Goal: Information Seeking & Learning: Understand process/instructions

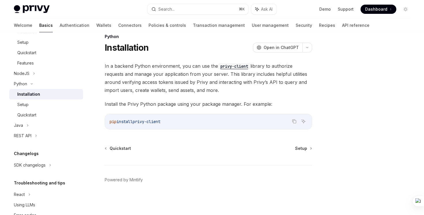
scroll to position [265, 0]
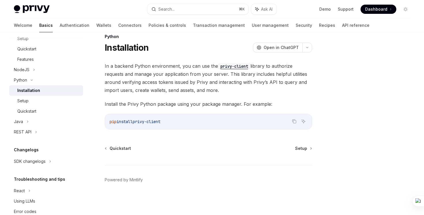
click at [343, 67] on div at bounding box center [371, 129] width 88 height 171
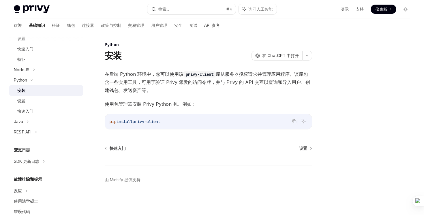
click at [345, 84] on div at bounding box center [371, 129] width 88 height 171
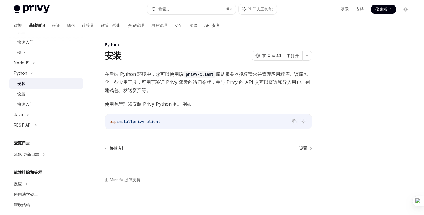
scroll to position [274, 0]
click at [50, 153] on div "SDK 更新日志" at bounding box center [46, 153] width 74 height 10
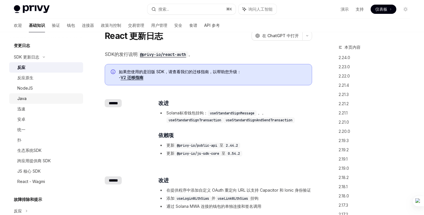
scroll to position [371, 0]
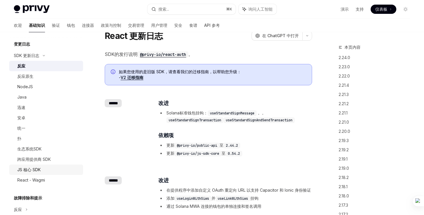
click at [33, 169] on font "JS 核心 SDK" at bounding box center [28, 169] width 23 height 5
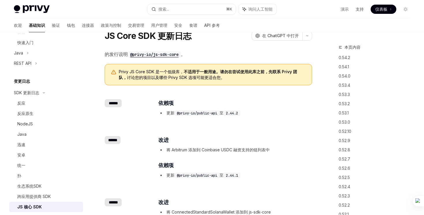
scroll to position [333, 0]
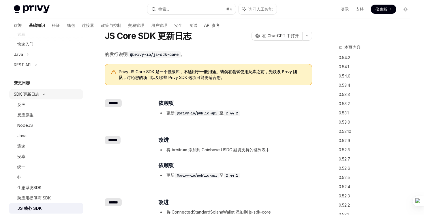
click at [37, 98] on div "SDK 更新日志" at bounding box center [46, 94] width 74 height 10
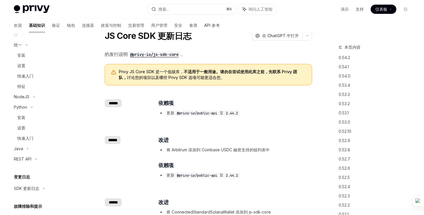
scroll to position [237, 0]
click at [34, 129] on div "设置" at bounding box center [48, 129] width 62 height 7
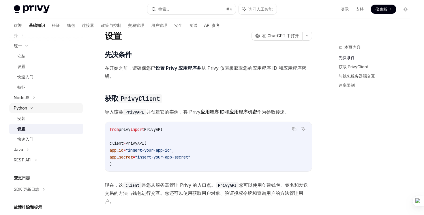
click at [32, 108] on icon at bounding box center [31, 108] width 7 height 2
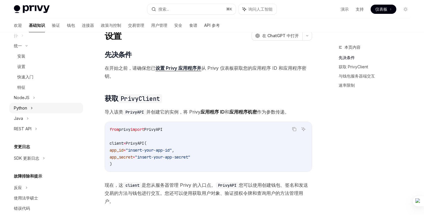
click at [32, 108] on icon at bounding box center [32, 108] width 2 height 7
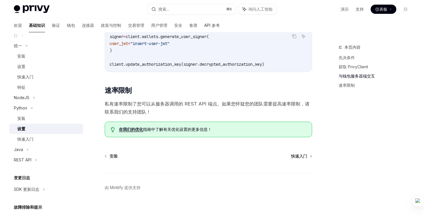
scroll to position [270, 0]
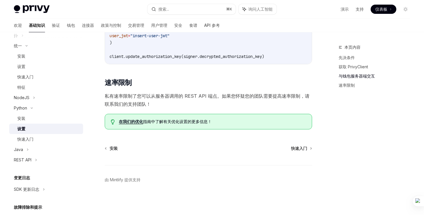
click at [130, 122] on font "在我们的优化" at bounding box center [131, 121] width 24 height 5
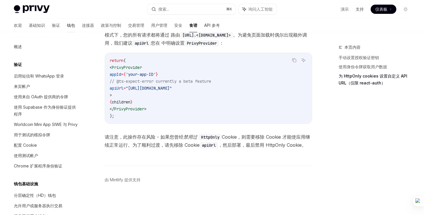
click at [67, 25] on font "钱包" at bounding box center [71, 25] width 8 height 5
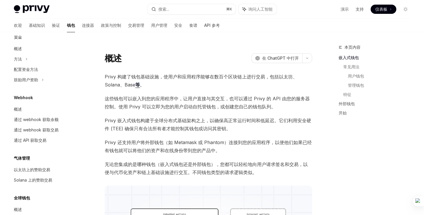
scroll to position [256, 0]
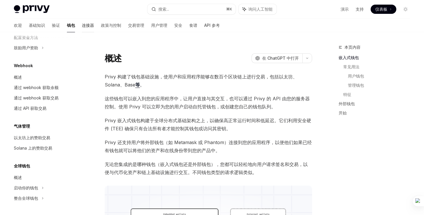
click at [82, 27] on font "连接器" at bounding box center [88, 25] width 12 height 5
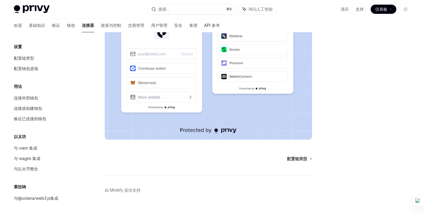
scroll to position [118, 0]
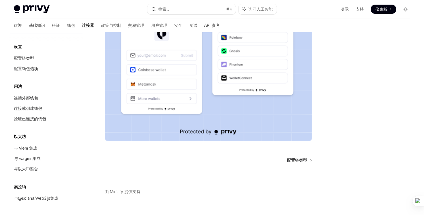
click at [37, 27] on div "欢迎 基础知识 验证 钱包 连接器 政策与控制 交易管理 用户管理 安全 食谱 API 参考" at bounding box center [117, 25] width 206 height 14
click at [52, 23] on font "验证" at bounding box center [56, 26] width 8 height 6
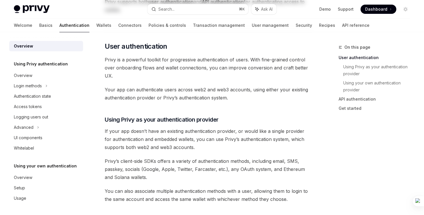
scroll to position [1, 0]
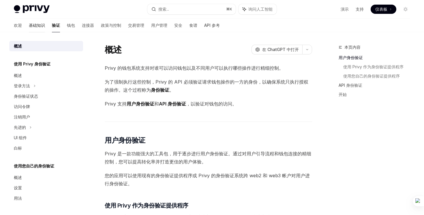
click at [29, 27] on font "基础知识" at bounding box center [37, 25] width 16 height 5
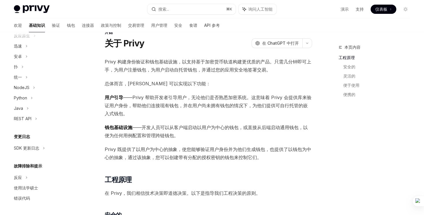
scroll to position [25, 0]
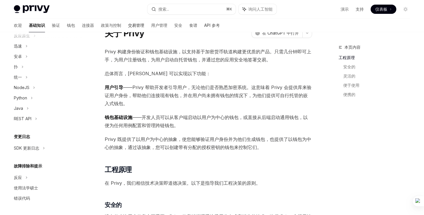
click at [128, 24] on font "交易管理" at bounding box center [136, 25] width 16 height 5
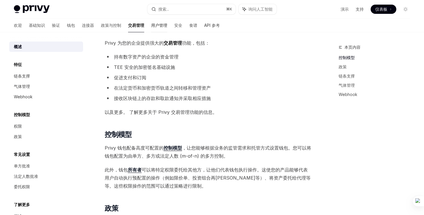
click at [151, 29] on link "用户管理" at bounding box center [159, 25] width 16 height 14
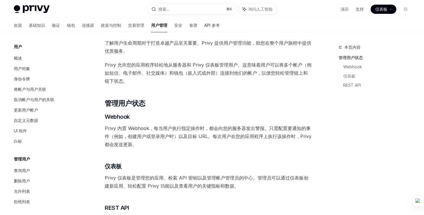
scroll to position [71, 0]
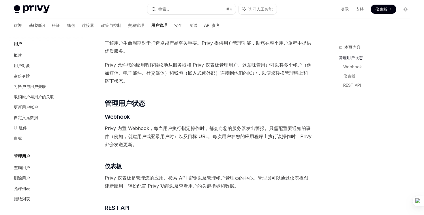
click at [174, 28] on link "安全" at bounding box center [178, 25] width 8 height 14
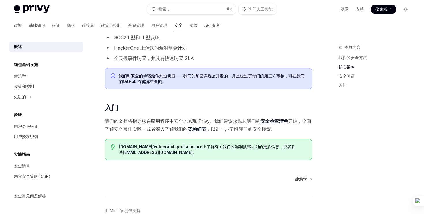
scroll to position [321, 0]
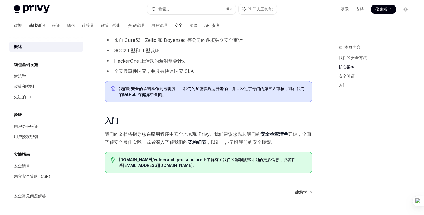
click at [29, 26] on font "基础知识" at bounding box center [37, 25] width 16 height 5
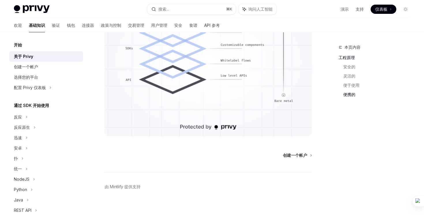
scroll to position [466, 0]
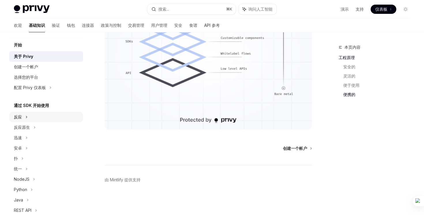
click at [41, 118] on div "反应" at bounding box center [46, 117] width 74 height 10
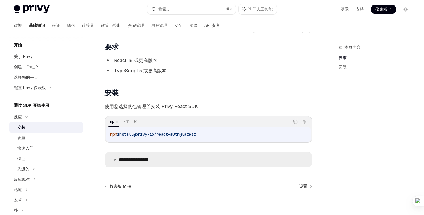
scroll to position [32, 0]
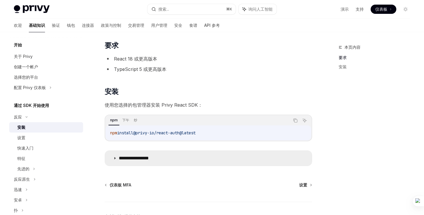
click at [115, 159] on icon at bounding box center [114, 158] width 3 height 3
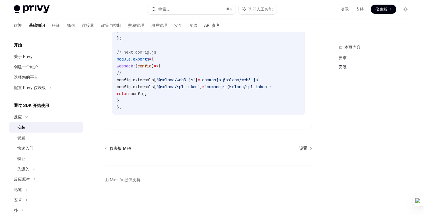
scroll to position [250, 0]
click at [115, 149] on font "仪表板 MFA" at bounding box center [121, 148] width 22 height 5
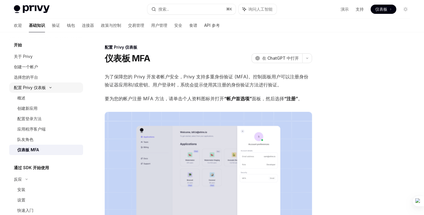
click at [39, 91] on div "配置 Privy 仪表板" at bounding box center [30, 87] width 32 height 7
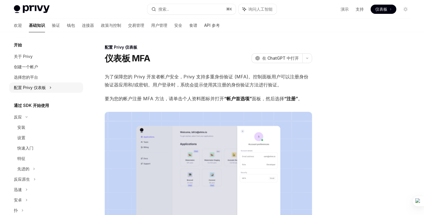
click at [39, 91] on div "配置 Privy 仪表板" at bounding box center [30, 87] width 32 height 7
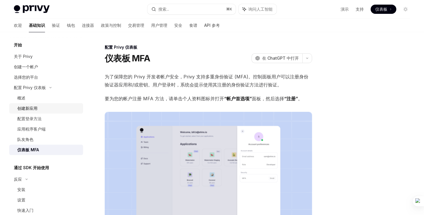
click at [38, 109] on div "创建新应用" at bounding box center [48, 108] width 62 height 7
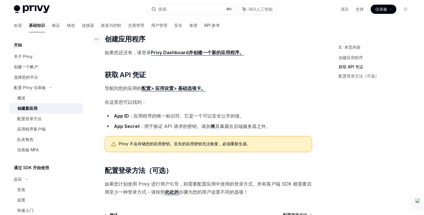
scroll to position [156, 0]
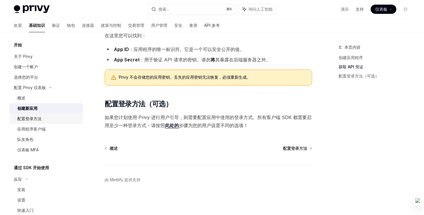
click at [42, 119] on div "配置登录方法" at bounding box center [48, 118] width 62 height 7
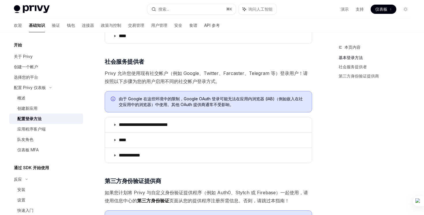
scroll to position [147, 0]
click at [31, 131] on font "应用程序客户端" at bounding box center [31, 129] width 28 height 5
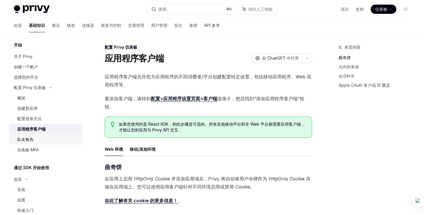
click at [31, 139] on font "队友角色" at bounding box center [25, 139] width 16 height 5
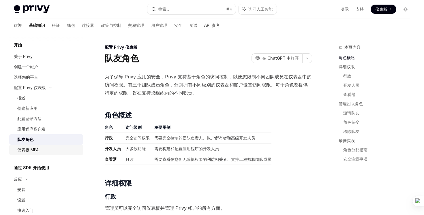
click at [35, 151] on font "仪表板 MFA" at bounding box center [27, 149] width 21 height 5
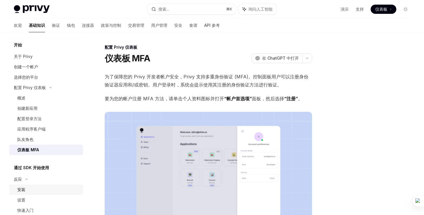
click at [29, 192] on div "安装" at bounding box center [48, 189] width 62 height 7
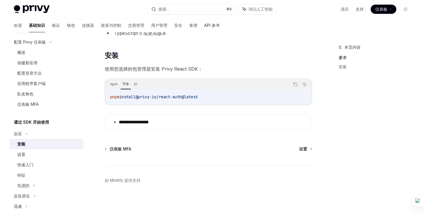
scroll to position [68, 0]
click at [40, 154] on div "设置" at bounding box center [48, 154] width 62 height 7
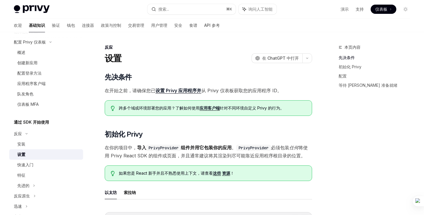
click at [173, 91] on font "设置 Privy 应用程序并" at bounding box center [179, 91] width 46 height 6
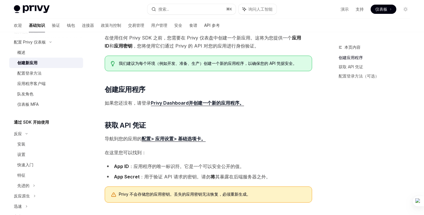
scroll to position [39, 0]
click at [44, 159] on link "设置" at bounding box center [46, 154] width 74 height 10
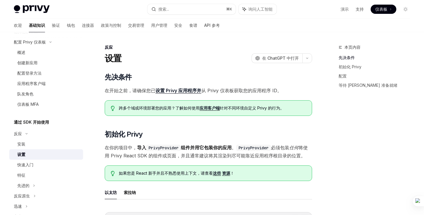
click at [221, 175] on font "这些" at bounding box center [217, 173] width 8 height 5
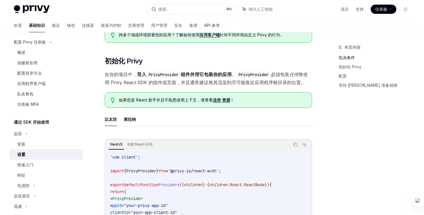
scroll to position [74, 0]
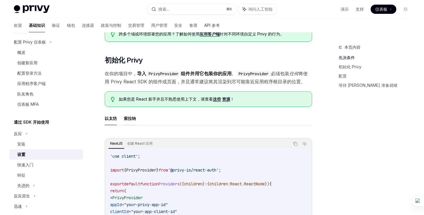
click at [131, 124] on button "索拉纳" at bounding box center [130, 119] width 12 height 14
click at [113, 121] on font "以太坊" at bounding box center [111, 118] width 12 height 5
click at [128, 124] on button "索拉纳" at bounding box center [130, 119] width 12 height 14
click at [113, 121] on font "以太坊" at bounding box center [111, 118] width 12 height 7
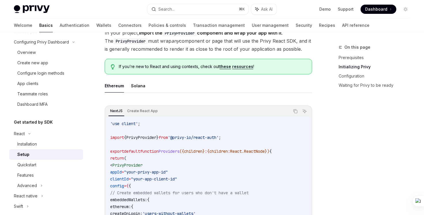
scroll to position [132, 0]
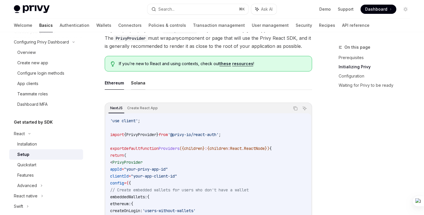
click at [141, 84] on button "Solana" at bounding box center [138, 83] width 14 height 14
click at [113, 85] on button "Ethereum" at bounding box center [114, 83] width 19 height 14
click at [133, 85] on button "Solana" at bounding box center [138, 83] width 14 height 14
click at [114, 85] on button "Ethereum" at bounding box center [114, 83] width 19 height 14
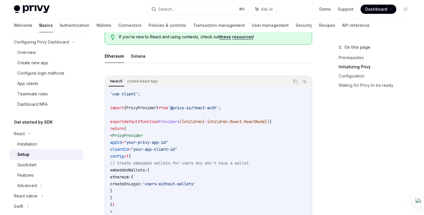
scroll to position [160, 0]
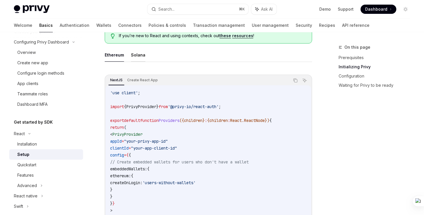
click at [135, 54] on button "Solana" at bounding box center [138, 55] width 14 height 14
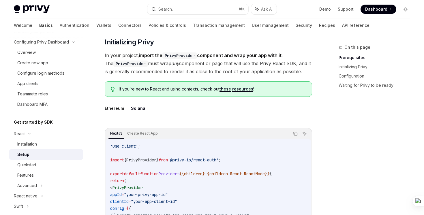
scroll to position [97, 0]
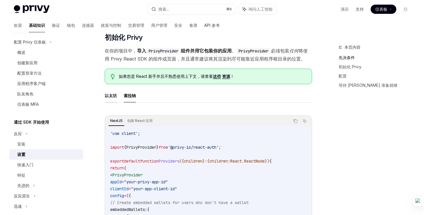
click at [113, 98] on font "以太坊" at bounding box center [111, 95] width 12 height 5
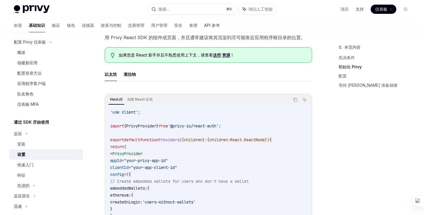
scroll to position [119, 0]
click at [128, 76] on font "索拉纳" at bounding box center [130, 74] width 12 height 5
click at [122, 76] on ul "以太坊 [PERSON_NAME]纳" at bounding box center [208, 74] width 207 height 14
click at [113, 76] on font "以太坊" at bounding box center [111, 74] width 12 height 5
click at [127, 77] on font "索拉纳" at bounding box center [130, 74] width 12 height 7
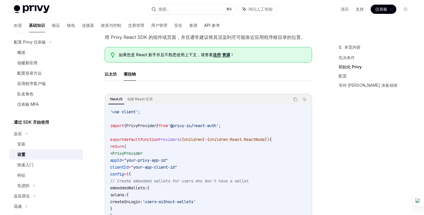
click at [121, 77] on ul "以太坊 [PERSON_NAME]纳" at bounding box center [208, 74] width 207 height 14
click at [110, 73] on font "以太坊" at bounding box center [111, 74] width 12 height 5
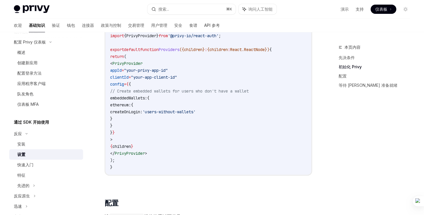
scroll to position [207, 0]
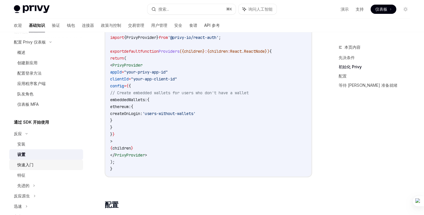
click at [55, 167] on div "快速入门" at bounding box center [48, 165] width 62 height 7
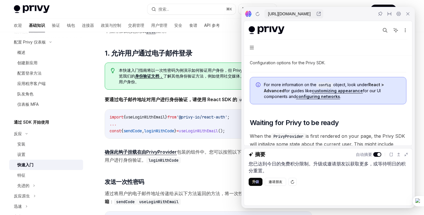
scroll to position [544, 0]
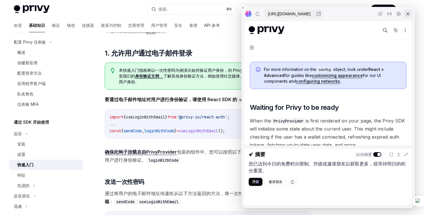
click at [412, 15] on div at bounding box center [407, 13] width 9 height 9
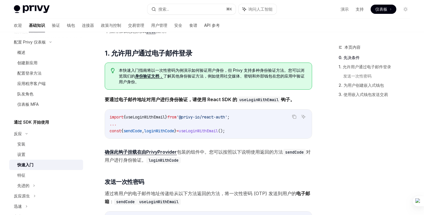
click at [160, 153] on font "确保此钩子挂载在由PrivyProvider" at bounding box center [141, 152] width 72 height 6
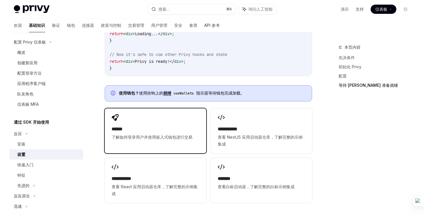
scroll to position [668, 0]
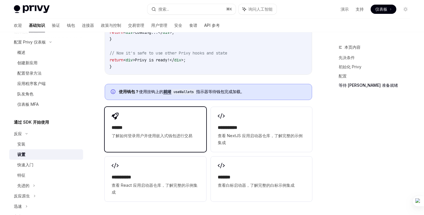
click at [143, 132] on div "****** 了解如何登录用户并使用嵌入式钱包进行交易" at bounding box center [155, 131] width 87 height 15
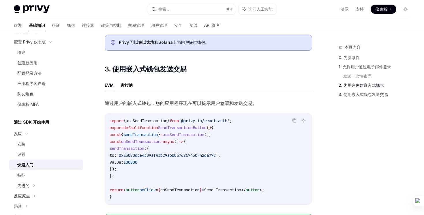
scroll to position [435, 0]
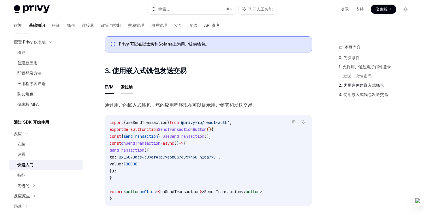
click at [124, 89] on font "索拉纳" at bounding box center [127, 87] width 12 height 5
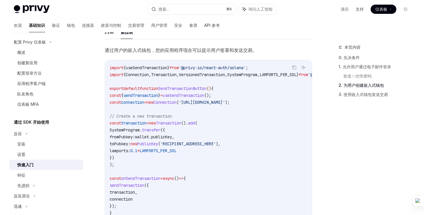
scroll to position [487, 0]
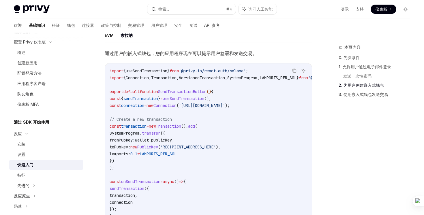
click at [112, 41] on button "EVM" at bounding box center [109, 36] width 9 height 14
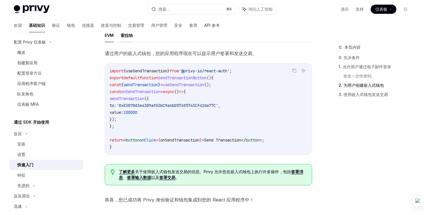
click at [125, 37] on font "索拉纳" at bounding box center [127, 35] width 12 height 5
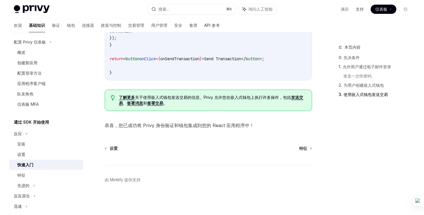
scroll to position [663, 0]
click at [304, 148] on font "特征" at bounding box center [303, 148] width 8 height 5
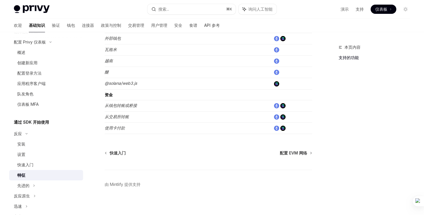
scroll to position [395, 0]
click at [303, 151] on font "配置 EVM 网络" at bounding box center [293, 152] width 27 height 5
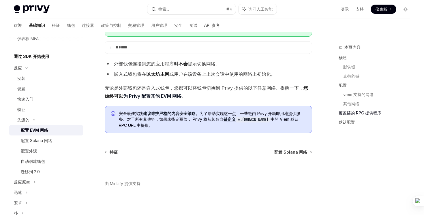
scroll to position [1308, 0]
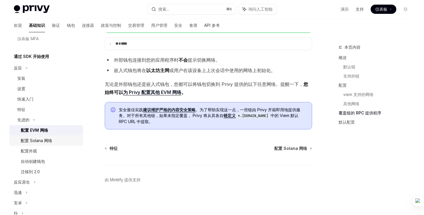
click at [51, 142] on font "配置 Solana 网络" at bounding box center [36, 140] width 31 height 5
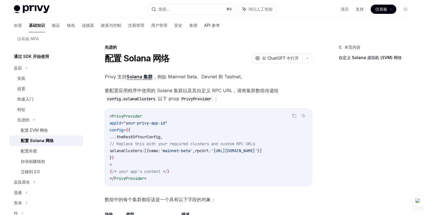
drag, startPoint x: 138, startPoint y: 186, endPoint x: 141, endPoint y: 186, distance: 3.2
click at [141, 186] on div "< PrivyProvider appId = "your-privy-app-id" config = { { ... theRestOfYourConfi…" at bounding box center [208, 147] width 207 height 77
drag, startPoint x: 143, startPoint y: 186, endPoint x: 148, endPoint y: 186, distance: 4.3
click at [148, 186] on div "< PrivyProvider appId = "your-privy-app-id" config = { { ... theRestOfYourConfi…" at bounding box center [208, 147] width 207 height 77
drag, startPoint x: 127, startPoint y: 144, endPoint x: 141, endPoint y: 145, distance: 14.2
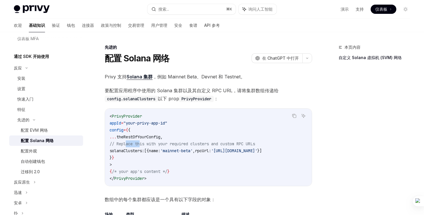
click at [141, 145] on span "// Replace this with your required clusters and custom RPC URLs" at bounding box center [182, 143] width 145 height 5
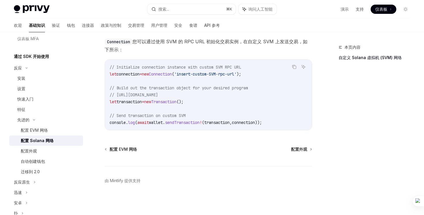
scroll to position [271, 0]
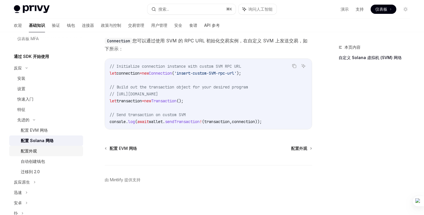
click at [46, 153] on div "配置外观" at bounding box center [50, 151] width 59 height 7
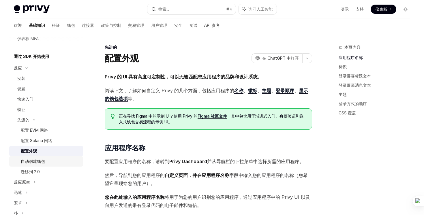
click at [49, 162] on div "自动创建钱包" at bounding box center [50, 161] width 59 height 7
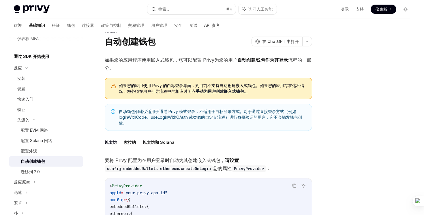
scroll to position [20, 0]
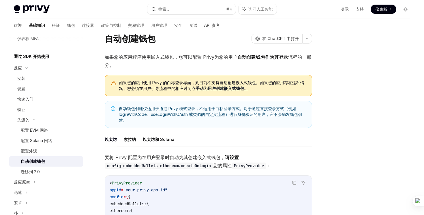
click at [134, 143] on font "索拉纳" at bounding box center [130, 139] width 12 height 7
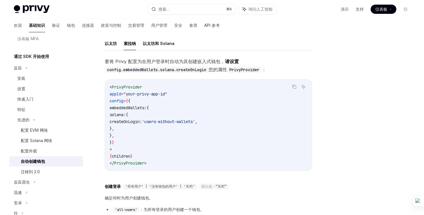
scroll to position [118, 0]
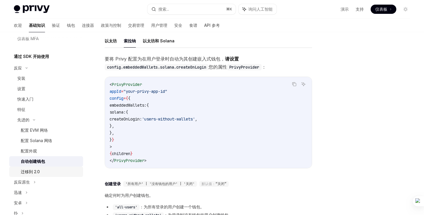
click at [81, 174] on link "迁移到 2.0" at bounding box center [46, 172] width 74 height 10
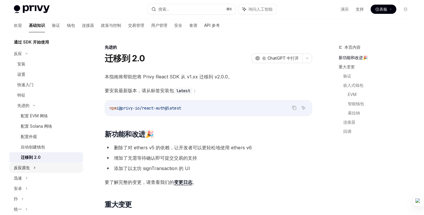
scroll to position [126, 0]
click at [60, 147] on div "自动创建钱包" at bounding box center [50, 146] width 59 height 7
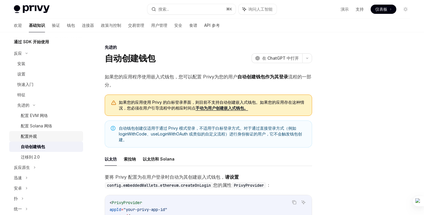
click at [59, 134] on div "配置外观" at bounding box center [50, 136] width 59 height 7
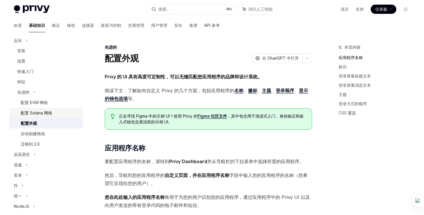
scroll to position [140, 0]
click at [61, 130] on div "自动创建钱包" at bounding box center [50, 133] width 59 height 7
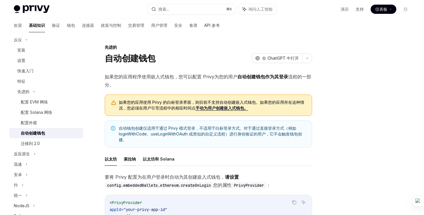
click at [133, 160] on font "索拉纳" at bounding box center [130, 159] width 12 height 5
click at [155, 161] on font "以太坊和 Solana" at bounding box center [159, 159] width 32 height 5
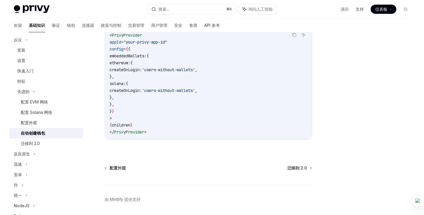
scroll to position [195, 0]
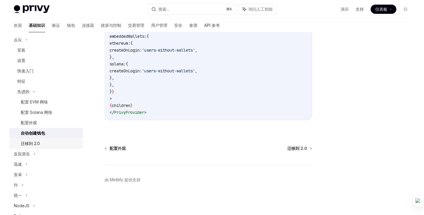
click at [44, 142] on div "迁移到 2.0" at bounding box center [50, 143] width 59 height 7
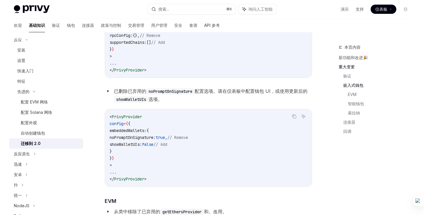
scroll to position [427, 0]
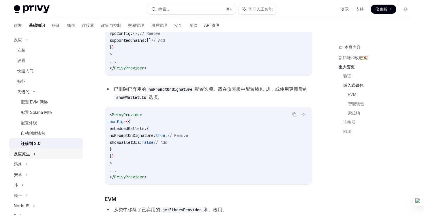
click at [39, 155] on div "反应原生" at bounding box center [46, 154] width 74 height 10
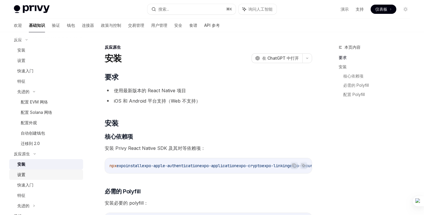
click at [30, 172] on div "设置" at bounding box center [48, 174] width 62 height 7
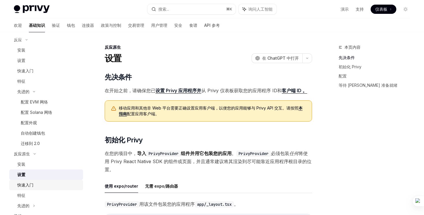
click at [31, 185] on font "快速入门" at bounding box center [25, 185] width 16 height 5
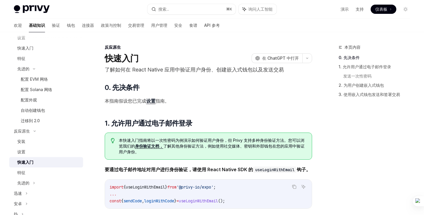
scroll to position [163, 0]
click at [26, 171] on div "特征" at bounding box center [48, 172] width 62 height 7
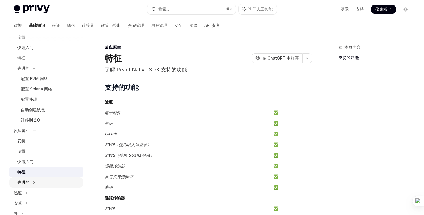
click at [29, 185] on div "先进的" at bounding box center [23, 182] width 12 height 7
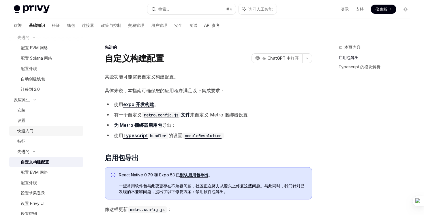
scroll to position [198, 0]
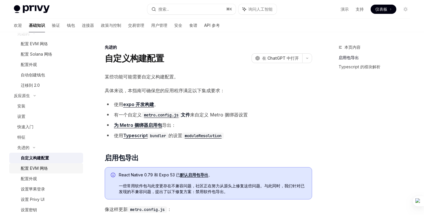
click at [29, 173] on link "配置 EVM 网络" at bounding box center [46, 168] width 74 height 10
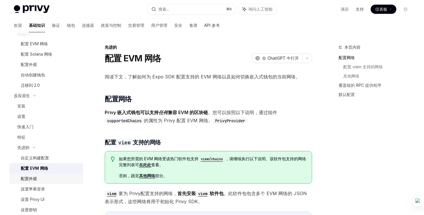
click at [29, 180] on font "配置外观" at bounding box center [29, 178] width 16 height 5
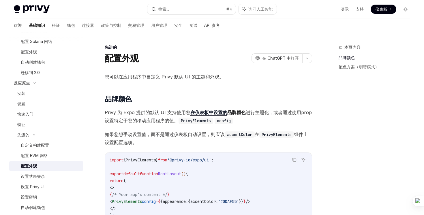
scroll to position [213, 0]
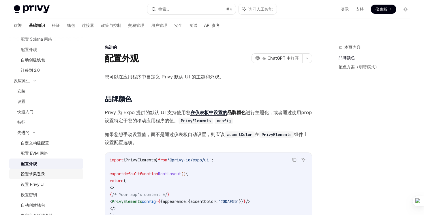
click at [32, 175] on font "设置苹果登录" at bounding box center [33, 174] width 24 height 5
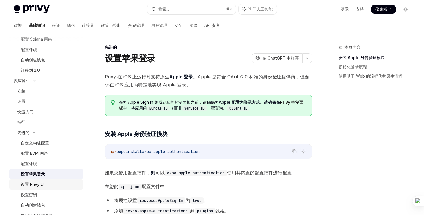
click at [34, 189] on link "设置 Privy UI" at bounding box center [46, 184] width 74 height 10
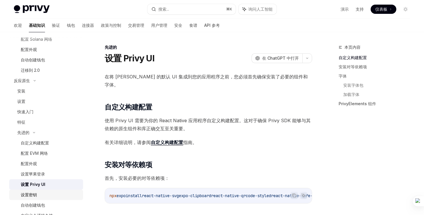
click at [35, 197] on div "设置密钥" at bounding box center [29, 195] width 16 height 7
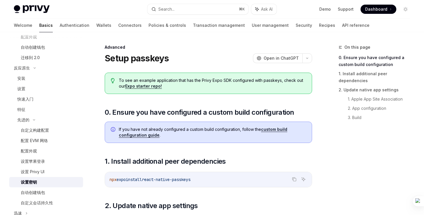
scroll to position [229, 0]
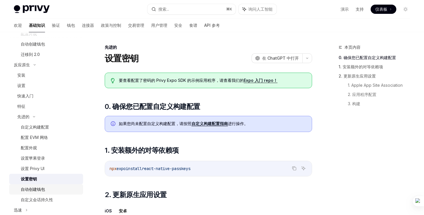
click at [36, 188] on font "自动创建钱包" at bounding box center [33, 189] width 24 height 5
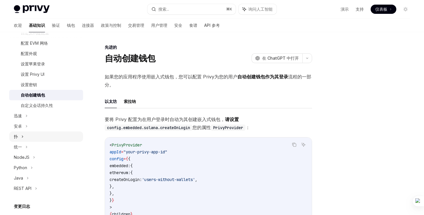
scroll to position [325, 0]
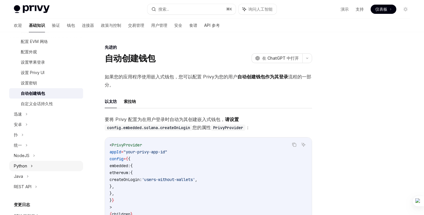
click at [33, 167] on div "Python" at bounding box center [46, 166] width 74 height 10
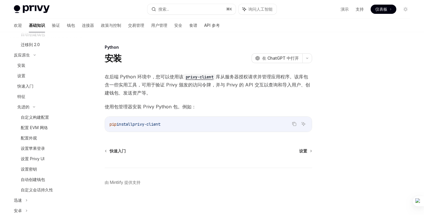
scroll to position [238, 0]
click at [33, 121] on div "自定义构建配置" at bounding box center [35, 117] width 28 height 7
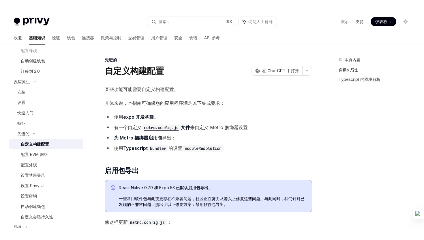
scroll to position [219, 0]
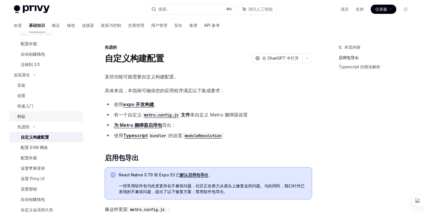
click at [44, 117] on div "特征" at bounding box center [48, 116] width 62 height 7
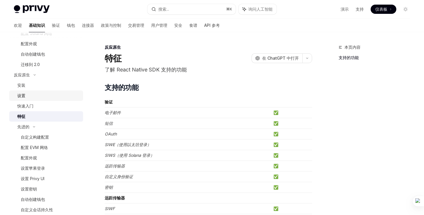
click at [47, 98] on div "设置" at bounding box center [48, 95] width 62 height 7
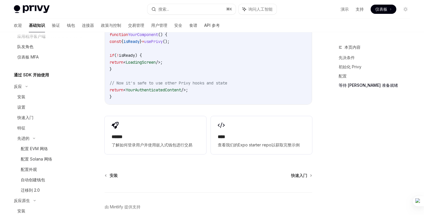
scroll to position [508, 0]
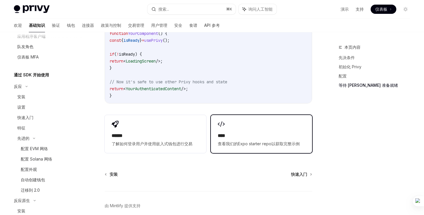
click at [225, 137] on font "****" at bounding box center [222, 136] width 8 height 4
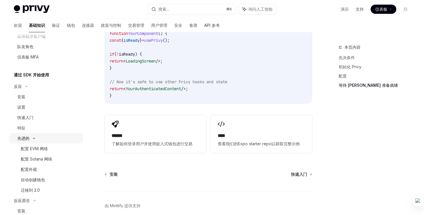
click at [35, 140] on div "先进的" at bounding box center [46, 138] width 74 height 10
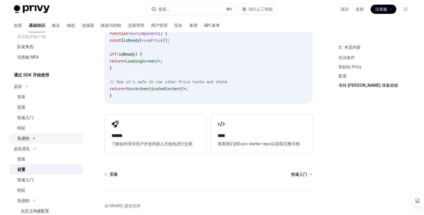
click at [35, 140] on icon at bounding box center [34, 138] width 2 height 7
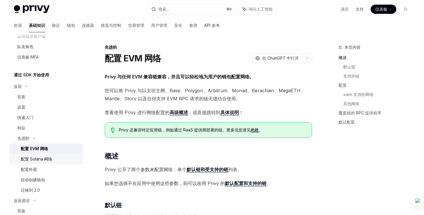
click at [38, 162] on div "配置 Solana 网络" at bounding box center [36, 159] width 31 height 7
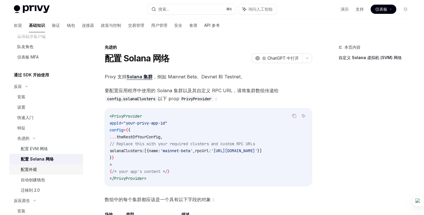
click at [36, 170] on font "配置外观" at bounding box center [29, 169] width 16 height 5
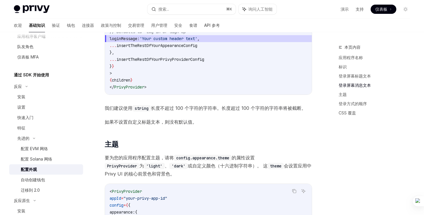
scroll to position [669, 0]
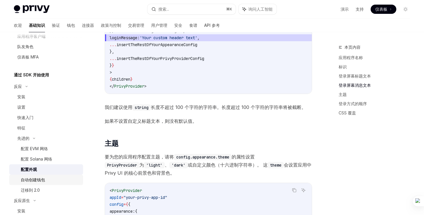
click at [67, 182] on div "自动创建钱包" at bounding box center [50, 180] width 59 height 7
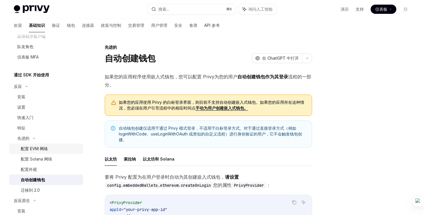
click at [60, 152] on div "配置 EVM 网络" at bounding box center [50, 148] width 59 height 7
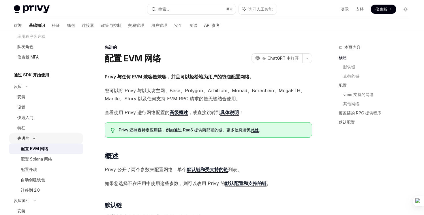
click at [45, 141] on div "先进的" at bounding box center [46, 138] width 74 height 10
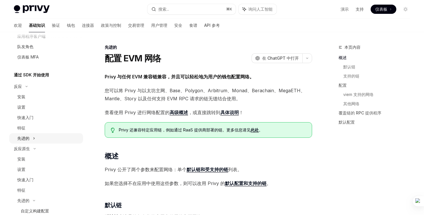
click at [45, 141] on div "先进的" at bounding box center [46, 138] width 74 height 10
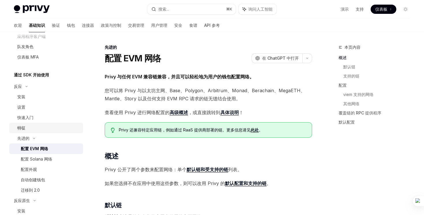
click at [36, 123] on link "特征" at bounding box center [46, 128] width 74 height 10
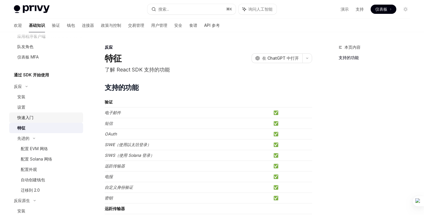
click at [39, 120] on div "快速入门" at bounding box center [48, 117] width 62 height 7
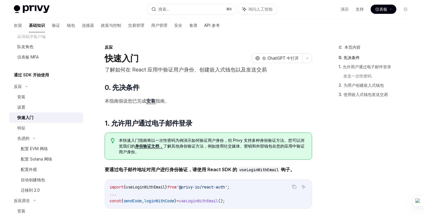
click at [40, 115] on div "快速入门" at bounding box center [48, 117] width 62 height 7
click at [41, 109] on div "设置" at bounding box center [48, 107] width 62 height 7
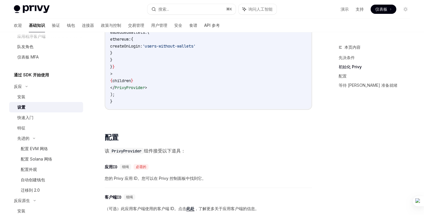
scroll to position [275, 0]
click at [32, 117] on font "快速入门" at bounding box center [25, 117] width 16 height 5
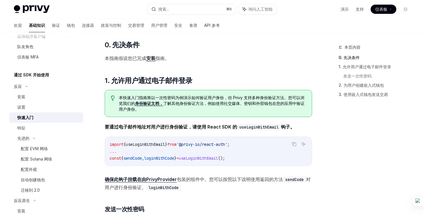
scroll to position [43, 0]
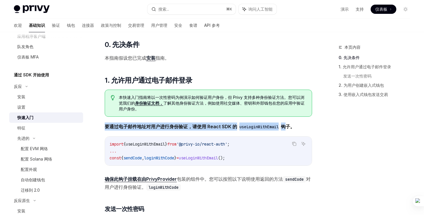
drag, startPoint x: 104, startPoint y: 127, endPoint x: 289, endPoint y: 124, distance: 184.7
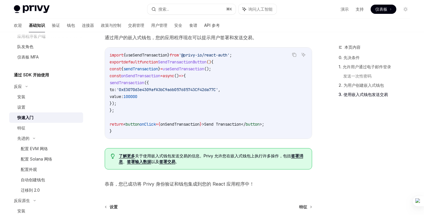
scroll to position [504, 0]
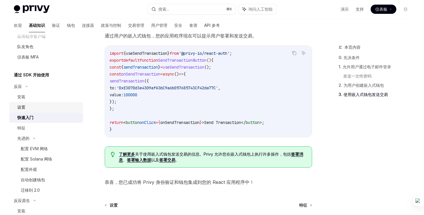
click at [34, 110] on div "设置" at bounding box center [48, 107] width 62 height 7
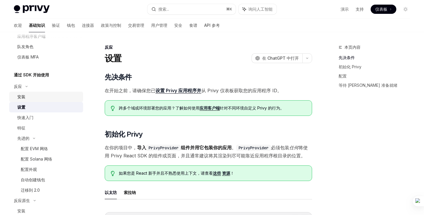
click at [35, 100] on div "安装" at bounding box center [48, 96] width 62 height 7
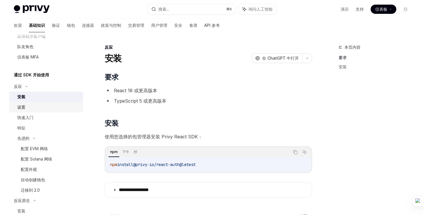
click at [57, 108] on div "设置" at bounding box center [48, 107] width 62 height 7
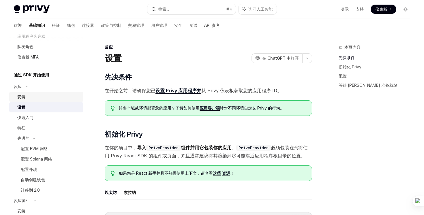
click at [56, 99] on div "安装" at bounding box center [48, 96] width 62 height 7
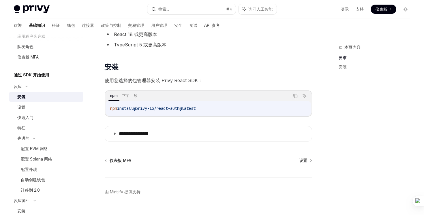
scroll to position [68, 0]
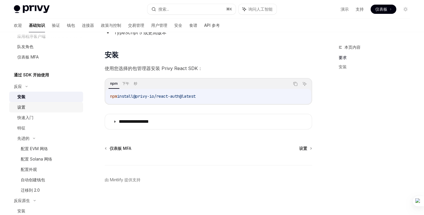
click at [33, 103] on link "设置" at bounding box center [46, 107] width 74 height 10
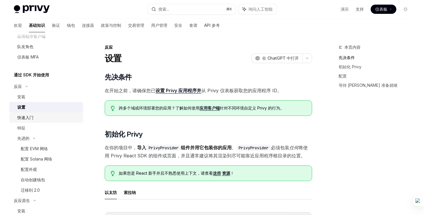
click at [43, 117] on div "快速入门" at bounding box center [48, 117] width 62 height 7
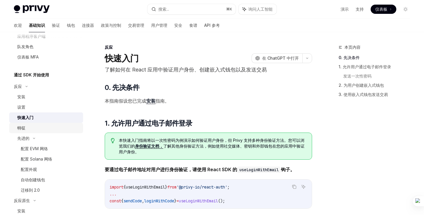
click at [39, 130] on div "特征" at bounding box center [48, 128] width 62 height 7
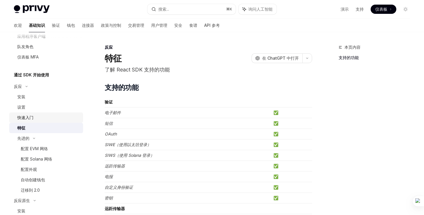
click at [42, 118] on div "快速入门" at bounding box center [48, 117] width 62 height 7
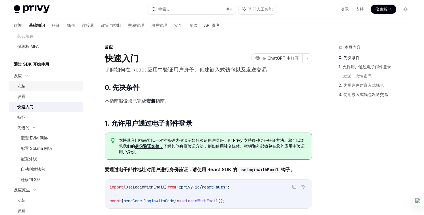
scroll to position [110, 0]
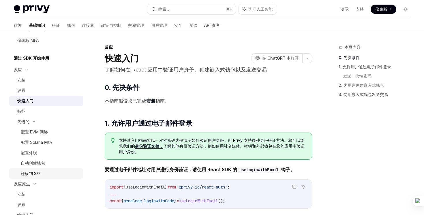
click at [37, 174] on font "迁移到 2.0" at bounding box center [30, 173] width 19 height 5
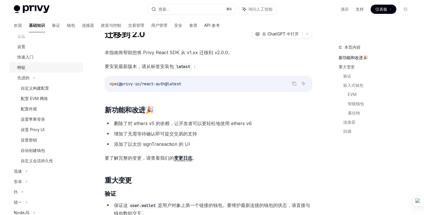
scroll to position [271, 0]
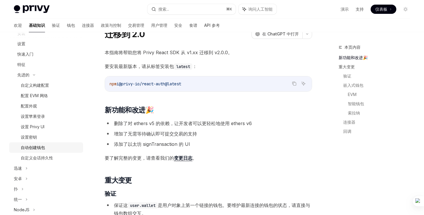
click at [44, 146] on font "自动创建钱包" at bounding box center [33, 147] width 24 height 5
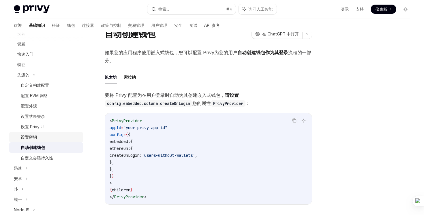
click at [36, 139] on font "设置密钥" at bounding box center [29, 137] width 16 height 5
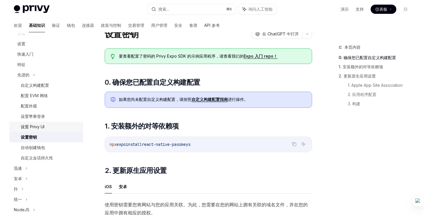
click at [45, 127] on div "设置 Privy UI" at bounding box center [50, 127] width 59 height 7
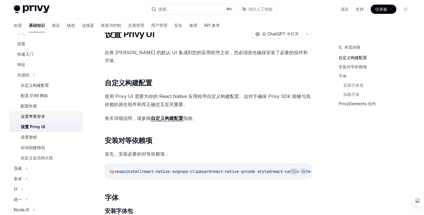
click at [43, 116] on font "设置苹果登录" at bounding box center [33, 116] width 24 height 5
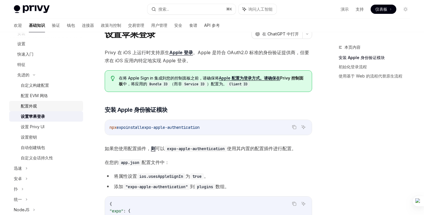
click at [40, 106] on div "配置外观" at bounding box center [50, 106] width 59 height 7
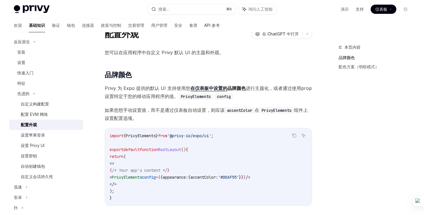
scroll to position [251, 0]
click at [43, 84] on div "特征" at bounding box center [48, 84] width 62 height 7
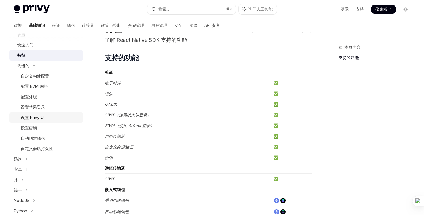
scroll to position [280, 0]
click at [37, 149] on font "自定义会话持久性" at bounding box center [37, 148] width 32 height 5
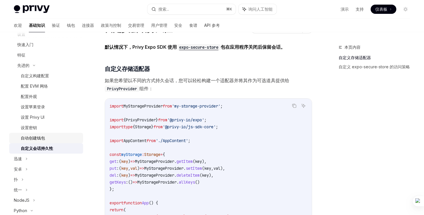
click at [36, 139] on font "自动创建钱包" at bounding box center [33, 138] width 24 height 5
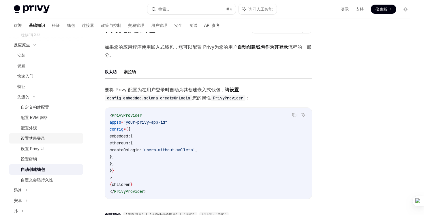
scroll to position [248, 0]
click at [41, 111] on div "自定义构建配置" at bounding box center [35, 107] width 28 height 7
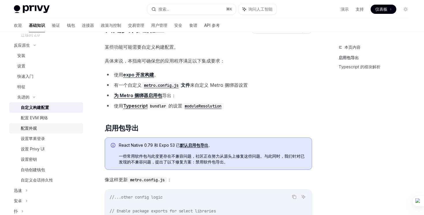
click at [37, 132] on link "配置外观" at bounding box center [46, 128] width 74 height 10
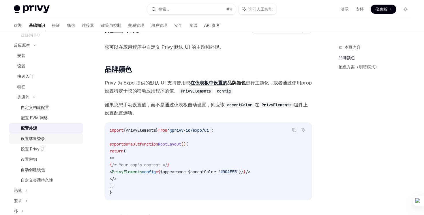
click at [36, 141] on div "设置苹果登录" at bounding box center [33, 138] width 24 height 7
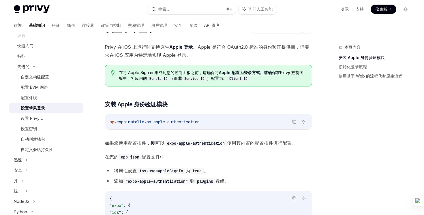
scroll to position [297, 0]
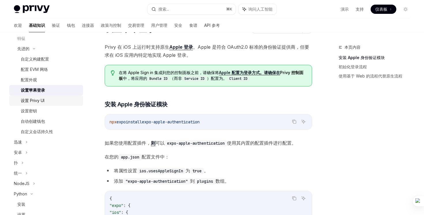
click at [41, 100] on font "设置 Privy UI" at bounding box center [33, 100] width 24 height 5
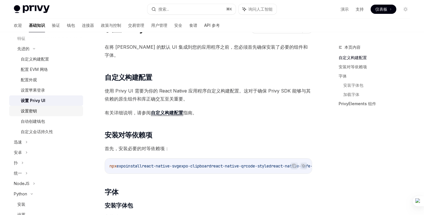
click at [40, 115] on link "设置密钥" at bounding box center [46, 111] width 74 height 10
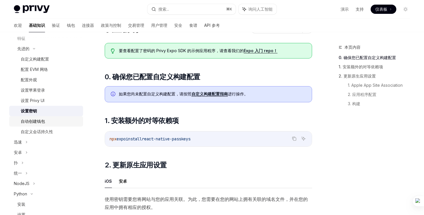
click at [37, 124] on div "自动创建钱包" at bounding box center [33, 121] width 24 height 7
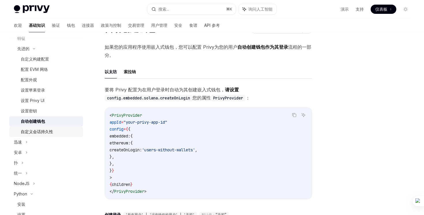
click at [39, 130] on font "自定义会话持久性" at bounding box center [37, 131] width 32 height 5
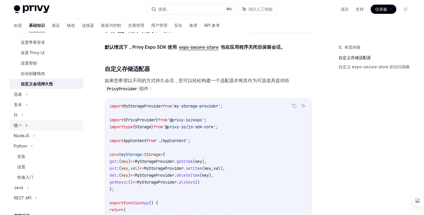
scroll to position [349, 0]
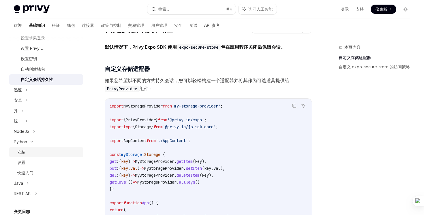
click at [36, 155] on div "安装" at bounding box center [48, 152] width 62 height 7
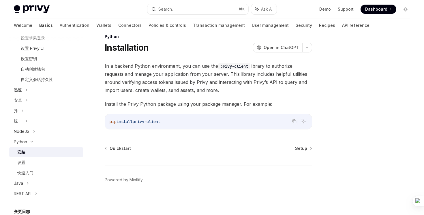
scroll to position [3, 0]
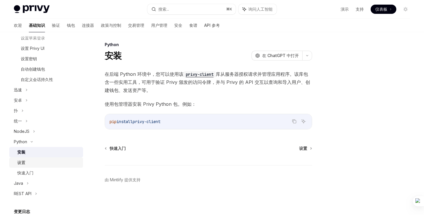
click at [32, 162] on div "设置" at bounding box center [48, 162] width 62 height 7
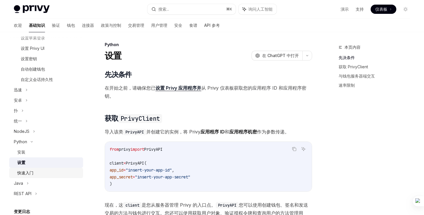
click at [35, 175] on div "快速入门" at bounding box center [48, 173] width 62 height 7
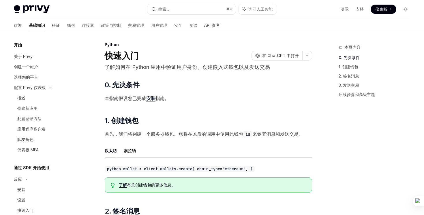
click at [52, 27] on font "验证" at bounding box center [56, 25] width 8 height 5
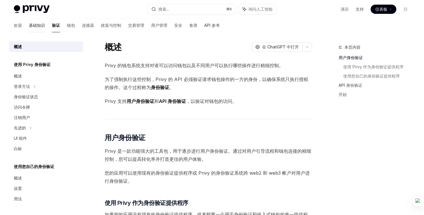
click at [29, 24] on font "基础知识" at bounding box center [37, 25] width 16 height 5
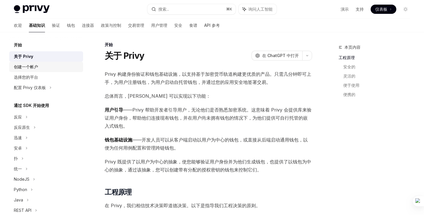
click at [43, 71] on link "创建一个帐户" at bounding box center [46, 67] width 74 height 10
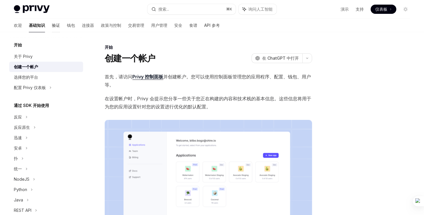
click at [52, 26] on font "验证" at bounding box center [56, 25] width 8 height 5
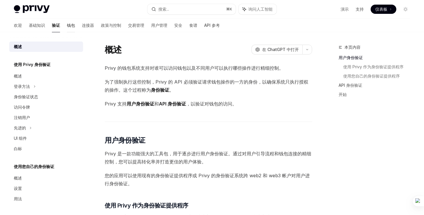
click at [67, 25] on font "钱包" at bounding box center [71, 25] width 8 height 5
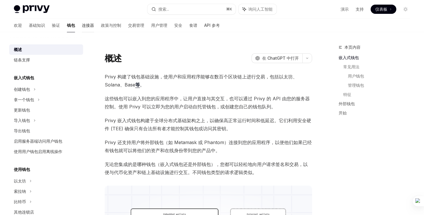
click at [82, 27] on font "连接器" at bounding box center [88, 25] width 12 height 5
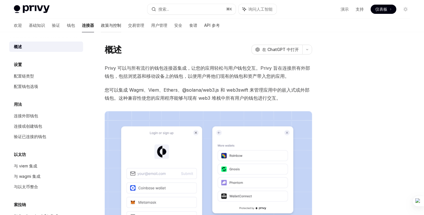
click at [101, 24] on font "政策与控制" at bounding box center [111, 25] width 20 height 5
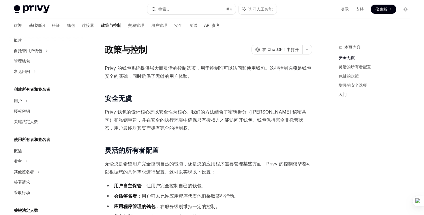
scroll to position [76, 0]
click at [82, 25] on font "连接器" at bounding box center [88, 25] width 12 height 5
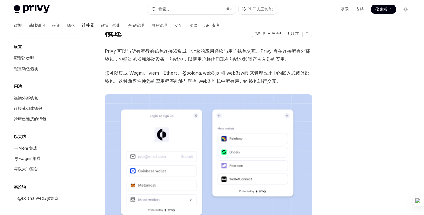
scroll to position [27, 0]
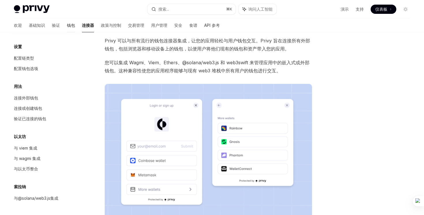
click at [67, 24] on font "钱包" at bounding box center [71, 25] width 8 height 5
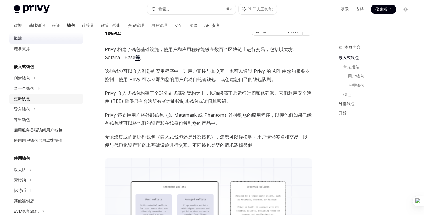
scroll to position [12, 0]
click at [52, 23] on font "验证" at bounding box center [56, 25] width 8 height 5
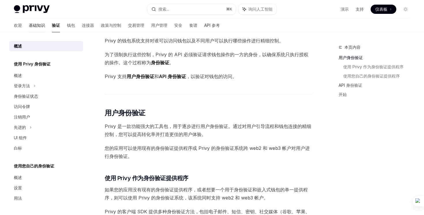
click at [29, 28] on font "基础知识" at bounding box center [37, 25] width 16 height 5
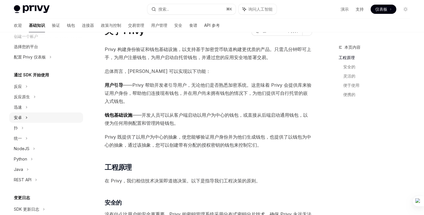
scroll to position [31, 0]
click at [30, 128] on div "扑" at bounding box center [46, 127] width 74 height 10
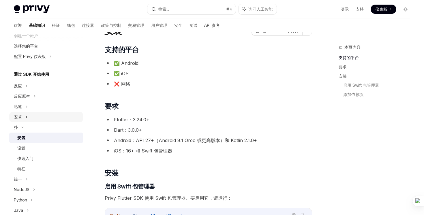
click at [33, 119] on div "安卓" at bounding box center [46, 117] width 74 height 10
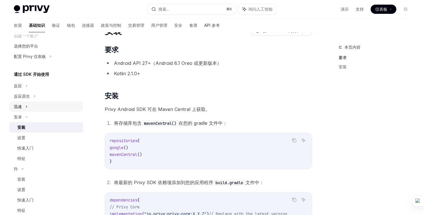
click at [34, 108] on div "迅速" at bounding box center [46, 107] width 74 height 10
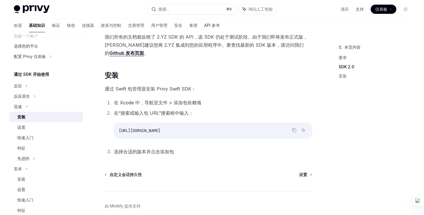
scroll to position [108, 0]
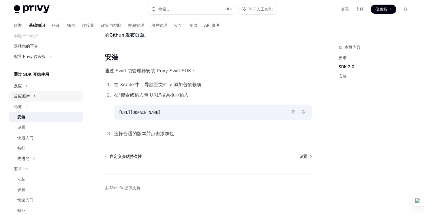
click at [42, 97] on div "反应原生" at bounding box center [46, 96] width 74 height 10
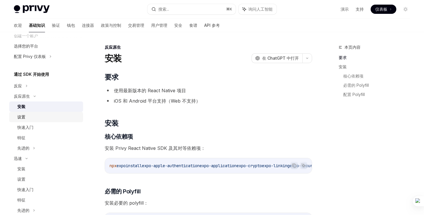
click at [41, 116] on div "设置" at bounding box center [48, 117] width 62 height 7
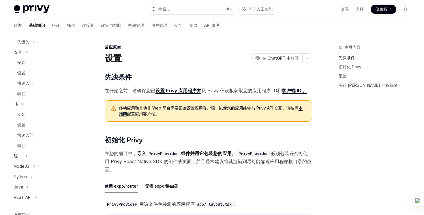
scroll to position [201, 0]
click at [66, 85] on div "快速入门" at bounding box center [48, 82] width 62 height 7
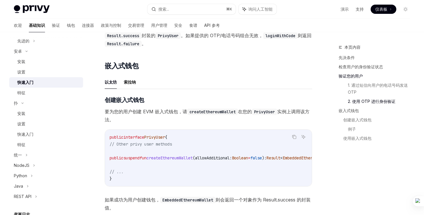
scroll to position [669, 0]
click at [31, 90] on div "特征" at bounding box center [48, 92] width 62 height 7
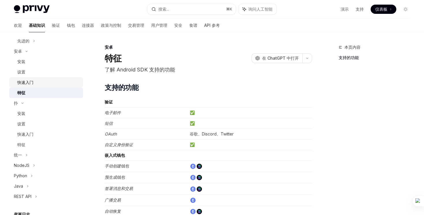
click at [48, 84] on div "快速入门" at bounding box center [48, 82] width 62 height 7
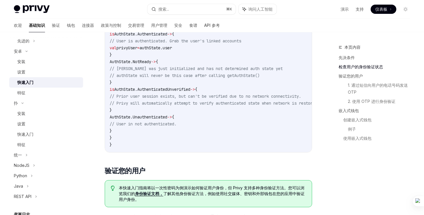
scroll to position [136, 0]
click at [50, 76] on link "设置" at bounding box center [46, 72] width 74 height 10
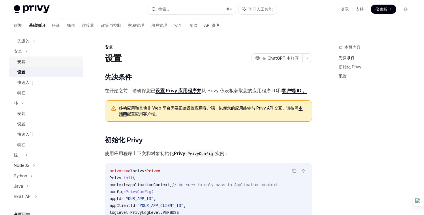
click at [48, 65] on div "安装" at bounding box center [48, 61] width 62 height 7
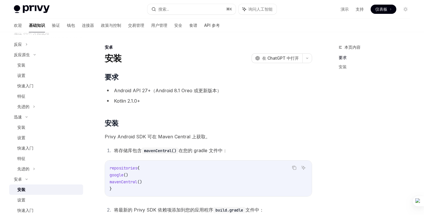
scroll to position [72, 0]
click at [38, 117] on div "迅速" at bounding box center [46, 118] width 74 height 10
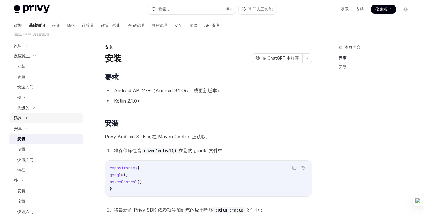
click at [38, 117] on div "迅速" at bounding box center [46, 118] width 74 height 10
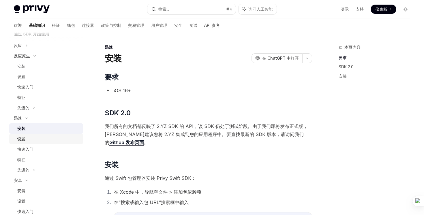
click at [37, 136] on div "设置" at bounding box center [48, 139] width 62 height 7
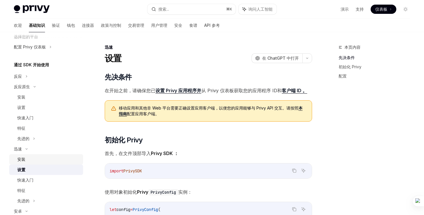
scroll to position [30, 0]
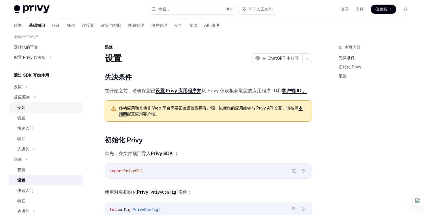
click at [38, 111] on link "安装" at bounding box center [46, 107] width 74 height 10
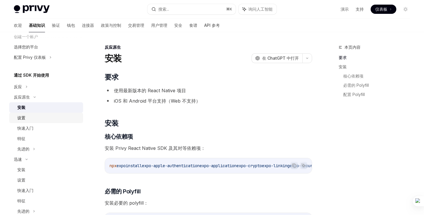
click at [44, 118] on div "设置" at bounding box center [48, 118] width 62 height 7
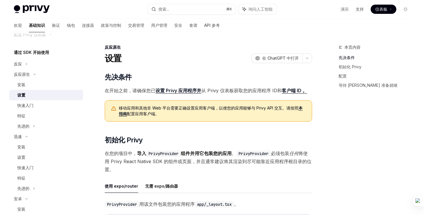
scroll to position [53, 0]
click at [40, 103] on div "快速入门" at bounding box center [48, 105] width 62 height 7
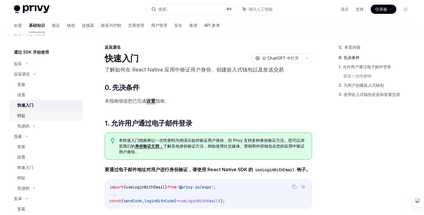
click at [42, 113] on div "特征" at bounding box center [48, 115] width 62 height 7
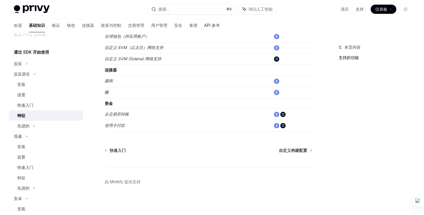
scroll to position [320, 0]
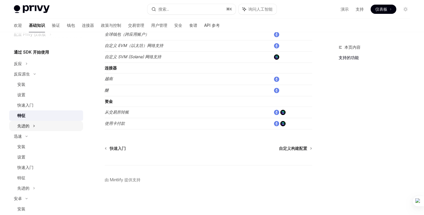
click at [36, 128] on div "先进的" at bounding box center [46, 126] width 74 height 10
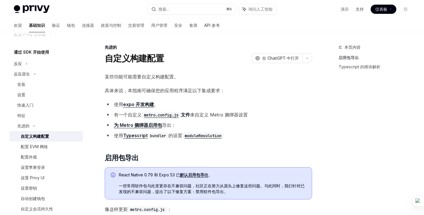
click at [44, 135] on font "自定义构建配置" at bounding box center [35, 136] width 28 height 5
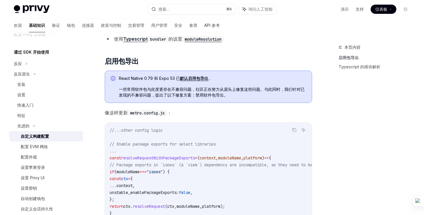
scroll to position [145, 0]
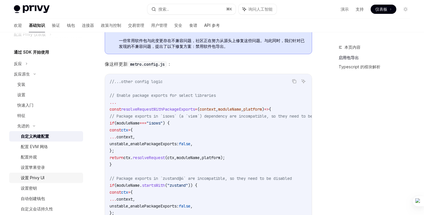
click at [44, 177] on font "设置 Privy UI" at bounding box center [33, 177] width 24 height 5
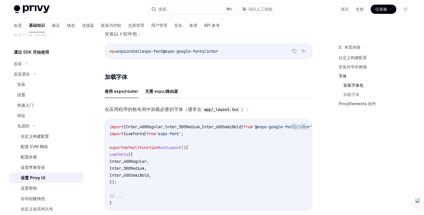
click at [154, 89] on font "无需 expo/路由器" at bounding box center [161, 91] width 33 height 5
click at [130, 89] on font "使用 expo/router" at bounding box center [121, 91] width 33 height 5
click at [162, 77] on div "在将 [PERSON_NAME] 的默认 UI 集成到您的应用程序之前，您必须首先确保安装了必要的组件和字体。 ​ 自定义构建配置 使用 Privy UI 需…" at bounding box center [208, 110] width 207 height 502
click at [162, 89] on font "无需 expo/路由器" at bounding box center [161, 91] width 33 height 5
click at [124, 89] on font "使用 expo/router" at bounding box center [121, 91] width 33 height 5
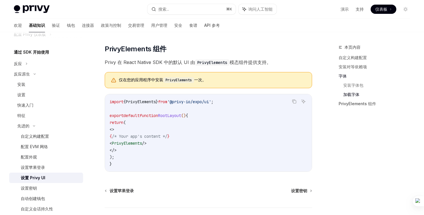
scroll to position [402, 0]
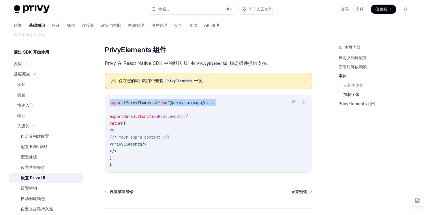
drag, startPoint x: 110, startPoint y: 99, endPoint x: 171, endPoint y: 104, distance: 60.8
click at [171, 104] on code "import { PrivyElements } from '@privy-io/expo/ui' ; export default function Roo…" at bounding box center [209, 133] width 198 height 69
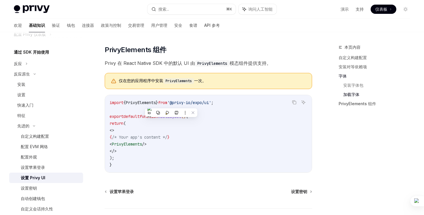
click at [164, 189] on div "设置苹果登录 设置密钥" at bounding box center [208, 192] width 207 height 6
drag, startPoint x: 111, startPoint y: 115, endPoint x: 121, endPoint y: 156, distance: 41.6
click at [121, 156] on code "import { PrivyElements } from '@privy-io/expo/ui' ; export default function Roo…" at bounding box center [209, 133] width 198 height 69
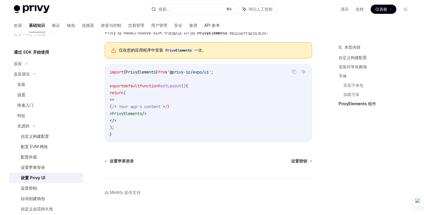
scroll to position [442, 0]
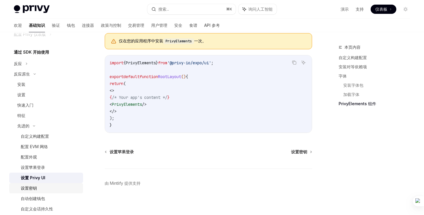
click at [38, 186] on div "设置密钥" at bounding box center [50, 188] width 59 height 7
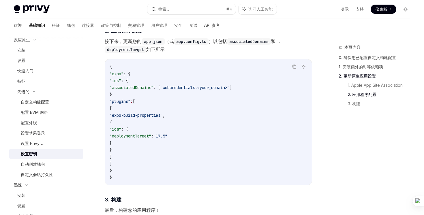
scroll to position [373, 0]
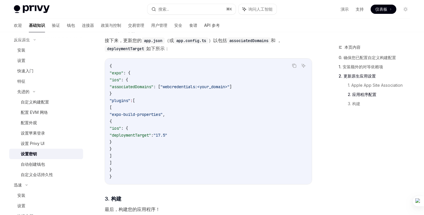
drag, startPoint x: 145, startPoint y: 100, endPoint x: 145, endPoint y: 111, distance: 10.4
click at [145, 111] on code "{ "expo" : { "ios" : { "associatedDomains" : [ "webcredentials:<your_domain>" ]…" at bounding box center [209, 122] width 198 height 118
click at [143, 151] on code "{ "expo" : { "ios" : { "associatedDomains" : [ "webcredentials:<your_domain>" ]…" at bounding box center [209, 122] width 198 height 118
drag, startPoint x: 129, startPoint y: 156, endPoint x: 118, endPoint y: 101, distance: 55.8
click at [118, 101] on code "{ "expo" : { "ios" : { "associatedDomains" : [ "webcredentials:<your_domain>" ]…" at bounding box center [209, 122] width 198 height 118
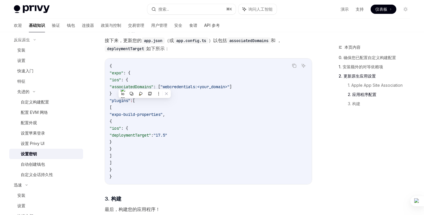
click at [123, 160] on code "{ "expo" : { "ios" : { "associatedDomains" : [ "webcredentials:<your_domain>" ]…" at bounding box center [209, 122] width 198 height 118
drag, startPoint x: 125, startPoint y: 163, endPoint x: 113, endPoint y: 124, distance: 41.0
click at [113, 124] on code "{ "expo" : { "ios" : { "associatedDomains" : [ "webcredentials:<your_domain>" ]…" at bounding box center [209, 122] width 198 height 118
click at [105, 102] on div "{ "expo" : { "ios" : { "associatedDomains" : [ "webcredentials:<your_domain>" ]…" at bounding box center [208, 122] width 207 height 126
drag, startPoint x: 106, startPoint y: 101, endPoint x: 127, endPoint y: 161, distance: 63.1
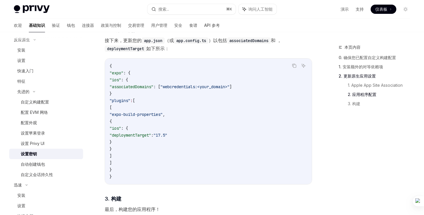
click at [127, 161] on div "{ "expo" : { "ios" : { "associatedDomains" : [ "webcredentials:<your_domain>" ]…" at bounding box center [208, 122] width 207 height 126
click at [94, 120] on div "先进的 设置密钥 OpenAI 在 ChatGPT 中打开 OpenAI 在 ChatGPT 中打开 要查看配置了密码的 Privy Expo SDK 的示例…" at bounding box center [154, 3] width 318 height 666
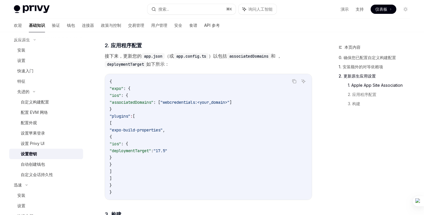
scroll to position [362, 0]
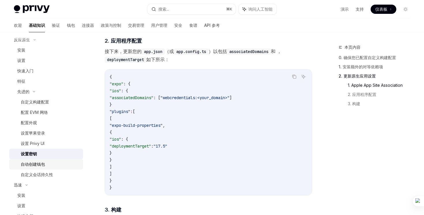
click at [55, 166] on div "自动创建钱包" at bounding box center [50, 164] width 59 height 7
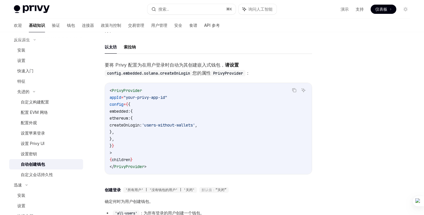
scroll to position [56, 0]
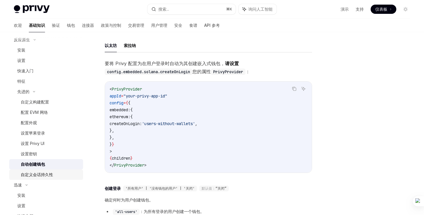
click at [57, 177] on div "自定义会话持久性" at bounding box center [50, 174] width 59 height 7
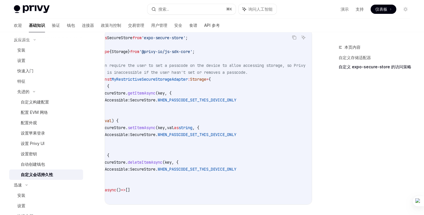
scroll to position [0, 24]
click at [181, 203] on div "import * as SecureStore from 'expo-secure-store' ; import type { Storage } from…" at bounding box center [208, 117] width 207 height 174
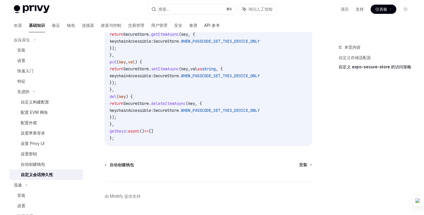
scroll to position [399, 0]
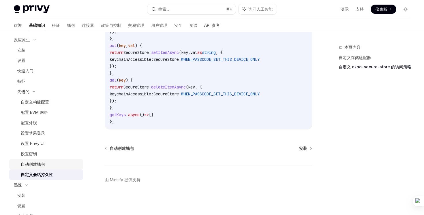
click at [43, 161] on div "自动创建钱包" at bounding box center [33, 164] width 24 height 7
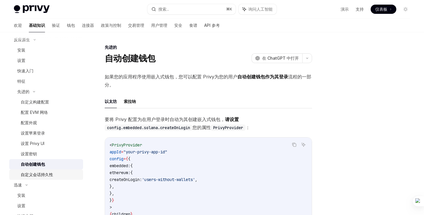
click at [45, 178] on div "自定义会话持久性" at bounding box center [37, 174] width 32 height 7
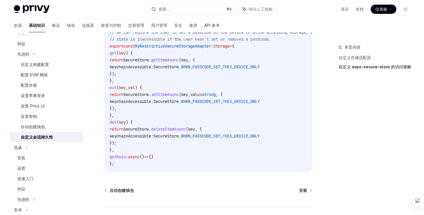
scroll to position [353, 0]
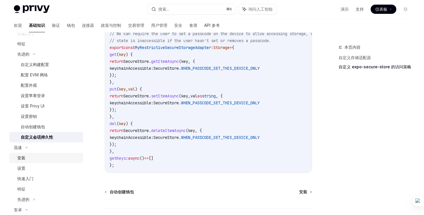
click at [51, 160] on div "安装" at bounding box center [48, 158] width 62 height 7
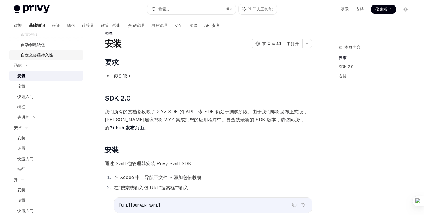
scroll to position [208, 0]
click at [31, 127] on div "安卓" at bounding box center [46, 127] width 74 height 10
click at [31, 141] on div "扑" at bounding box center [46, 137] width 74 height 10
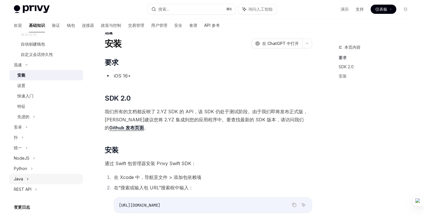
click at [33, 178] on div "Java" at bounding box center [46, 179] width 74 height 10
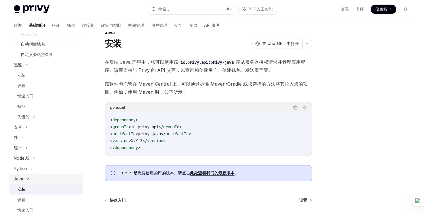
click at [34, 180] on div "Java" at bounding box center [46, 179] width 74 height 10
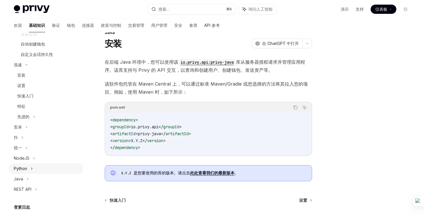
click at [34, 173] on div "Python" at bounding box center [46, 169] width 74 height 10
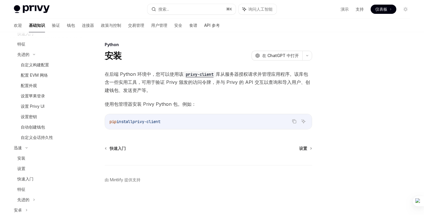
scroll to position [124, 0]
click at [47, 128] on div "自动创建钱包" at bounding box center [50, 128] width 59 height 7
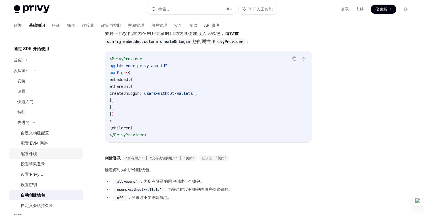
scroll to position [55, 0]
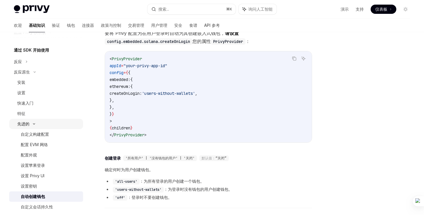
click at [41, 124] on div "先进的" at bounding box center [46, 124] width 74 height 10
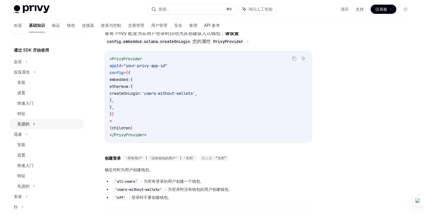
click at [41, 124] on div "先进的" at bounding box center [46, 124] width 74 height 10
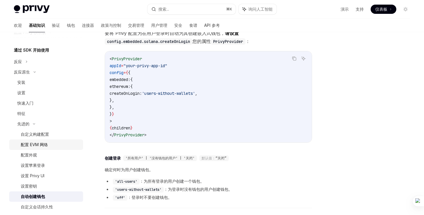
click at [43, 140] on link "配置 EVM 网络" at bounding box center [46, 145] width 74 height 10
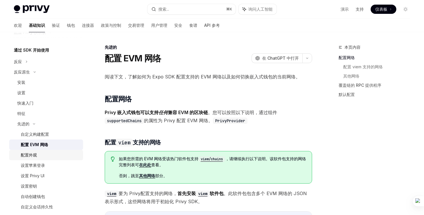
click at [44, 154] on div "配置外观" at bounding box center [50, 155] width 59 height 7
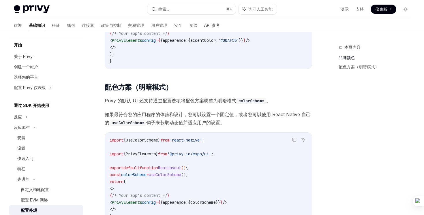
scroll to position [160, 0]
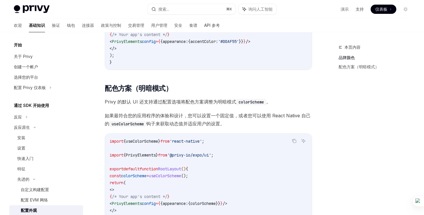
click at [387, 46] on div "本页内容" at bounding box center [377, 47] width 76 height 7
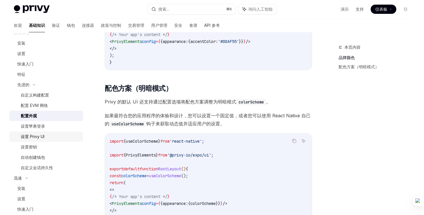
scroll to position [95, 0]
click at [50, 93] on div "自定义构建配置" at bounding box center [50, 94] width 59 height 7
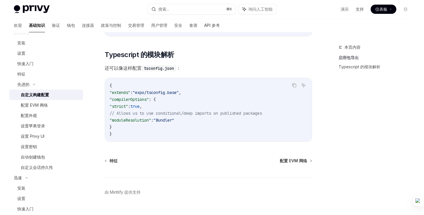
scroll to position [545, 0]
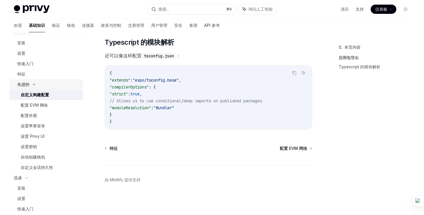
click at [38, 84] on div "先进的" at bounding box center [46, 84] width 74 height 10
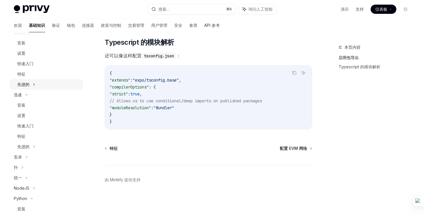
click at [38, 83] on div "先进的" at bounding box center [46, 84] width 74 height 10
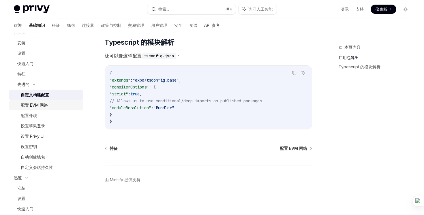
click at [30, 103] on font "配置 EVM 网络" at bounding box center [34, 105] width 27 height 5
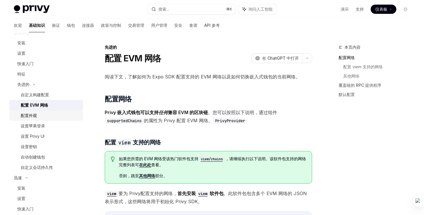
click at [37, 115] on div "配置外观" at bounding box center [50, 115] width 59 height 7
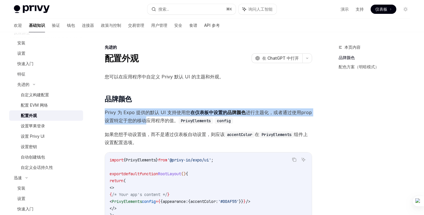
drag, startPoint x: 104, startPoint y: 114, endPoint x: 147, endPoint y: 119, distance: 43.1
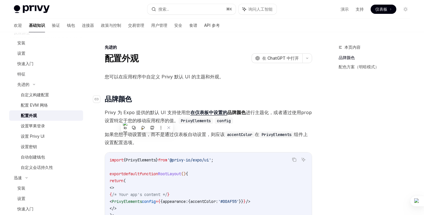
click at [172, 101] on h2 "​ 品牌颜色" at bounding box center [208, 99] width 207 height 9
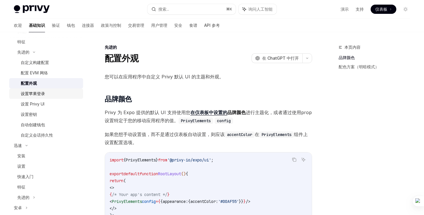
scroll to position [129, 0]
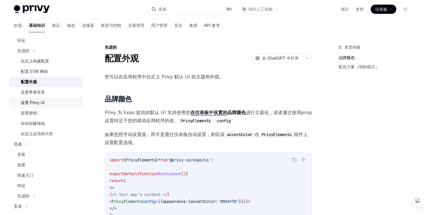
click at [48, 105] on div "设置 Privy UI" at bounding box center [50, 102] width 59 height 7
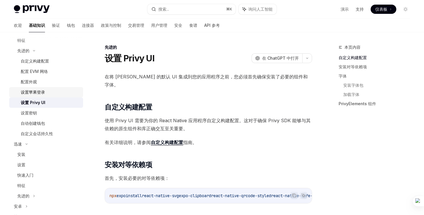
click at [52, 94] on div "设置苹果登录" at bounding box center [50, 92] width 59 height 7
type textarea "*"
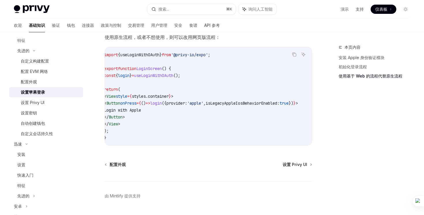
scroll to position [0, 42]
drag, startPoint x: 169, startPoint y: 150, endPoint x: 178, endPoint y: 150, distance: 9.8
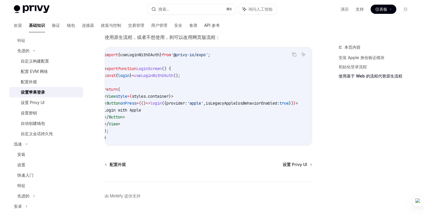
click at [181, 146] on div "复制 询问人工智能 import { useLoginWithOAuth } from '@privy-io/expo' ; export function …" at bounding box center [208, 96] width 207 height 99
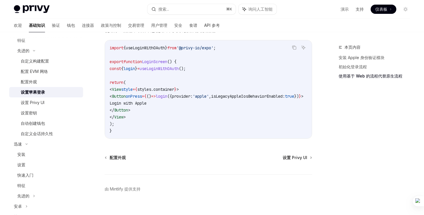
scroll to position [473, 0]
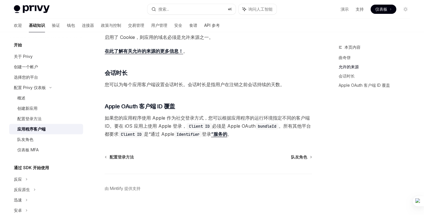
scroll to position [214, 0]
